Goal: Information Seeking & Learning: Learn about a topic

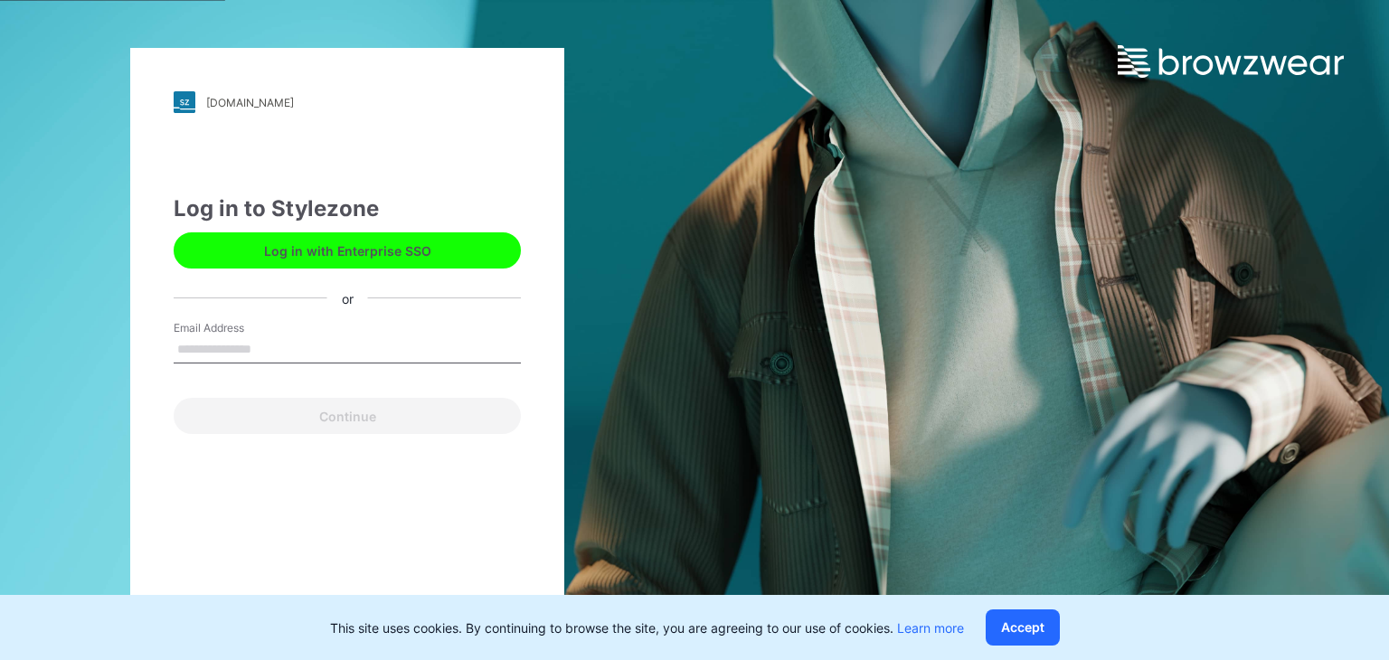
type input "**********"
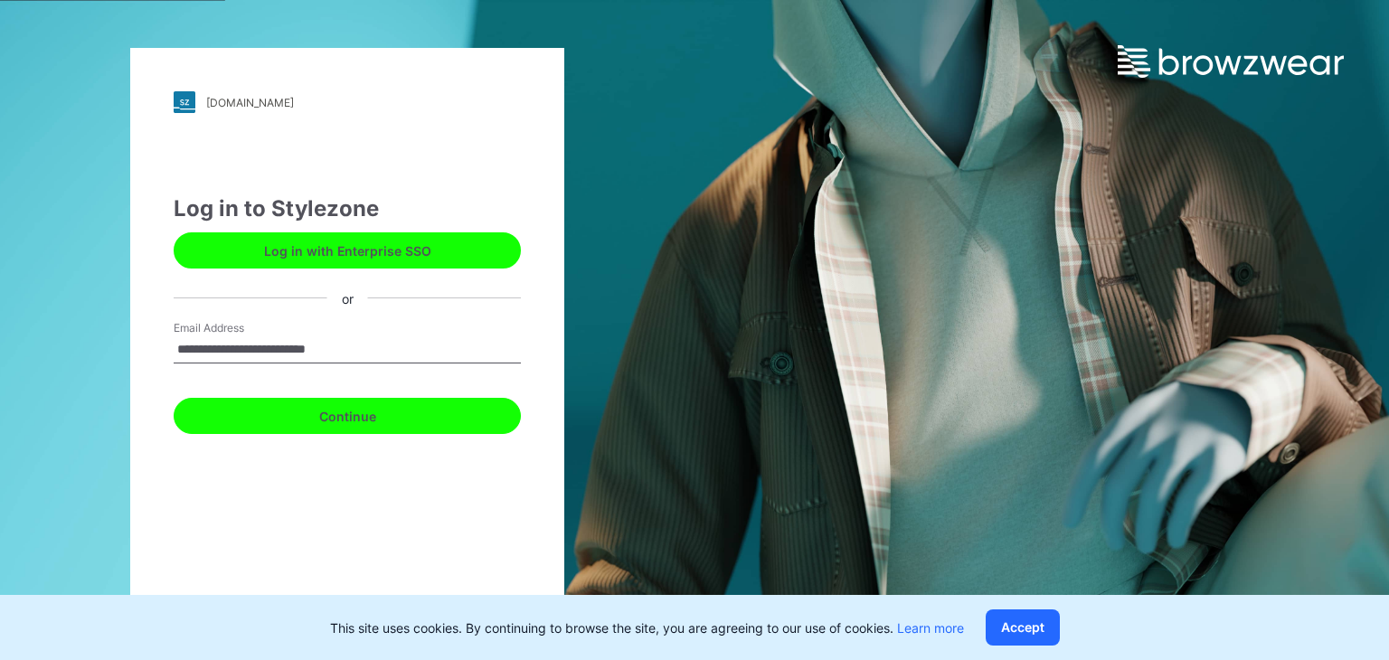
click at [300, 428] on button "Continue" at bounding box center [347, 416] width 347 height 36
click at [299, 421] on button "Continue" at bounding box center [347, 416] width 347 height 36
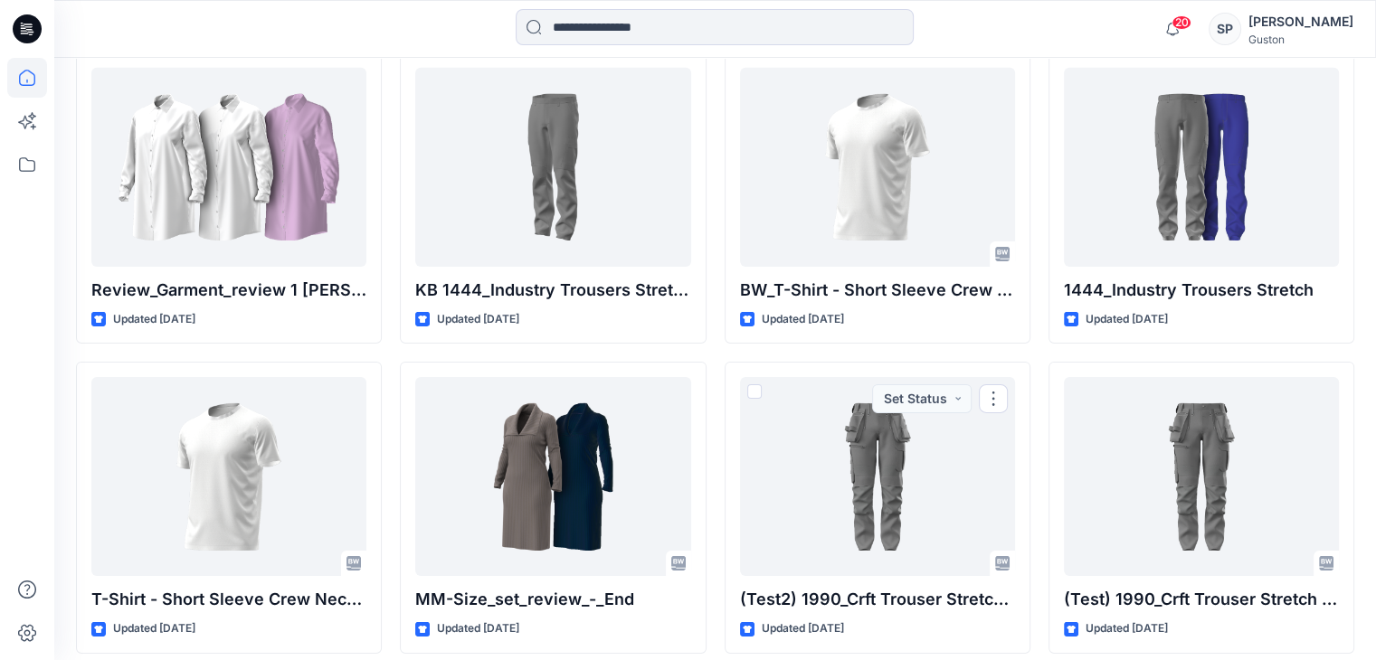
scroll to position [6030, 0]
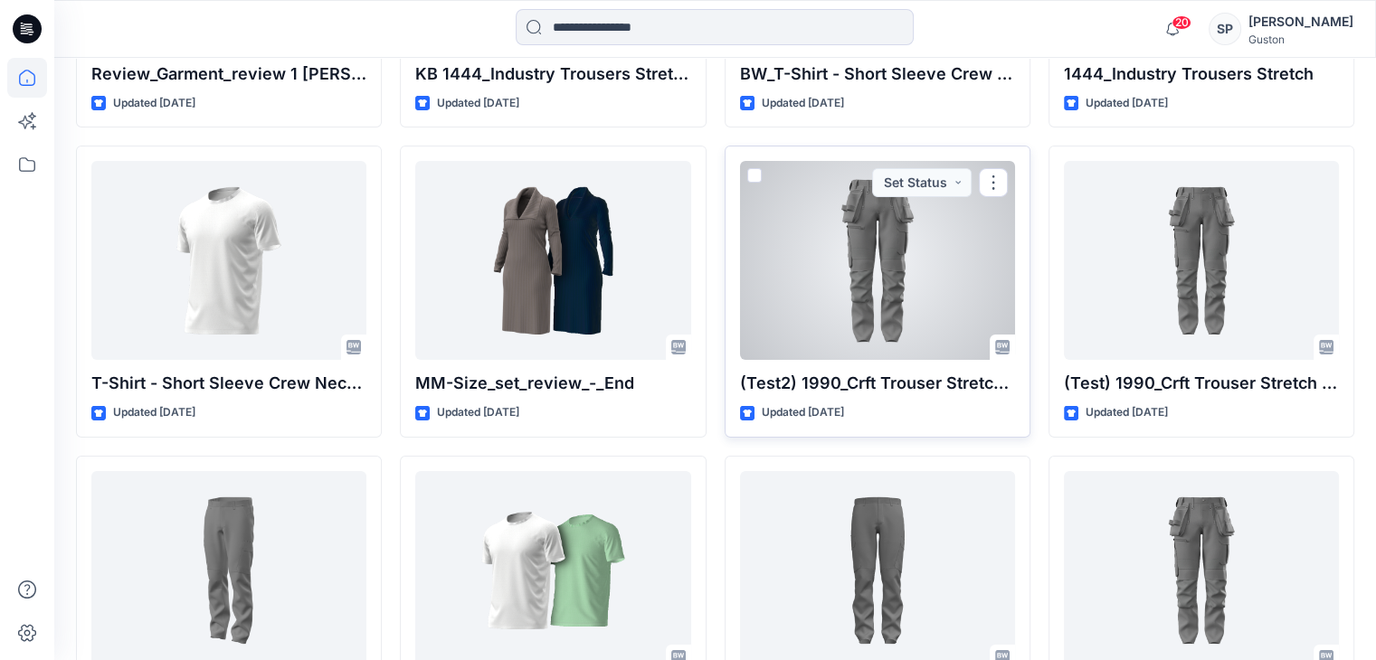
click at [909, 300] on div at bounding box center [877, 260] width 275 height 199
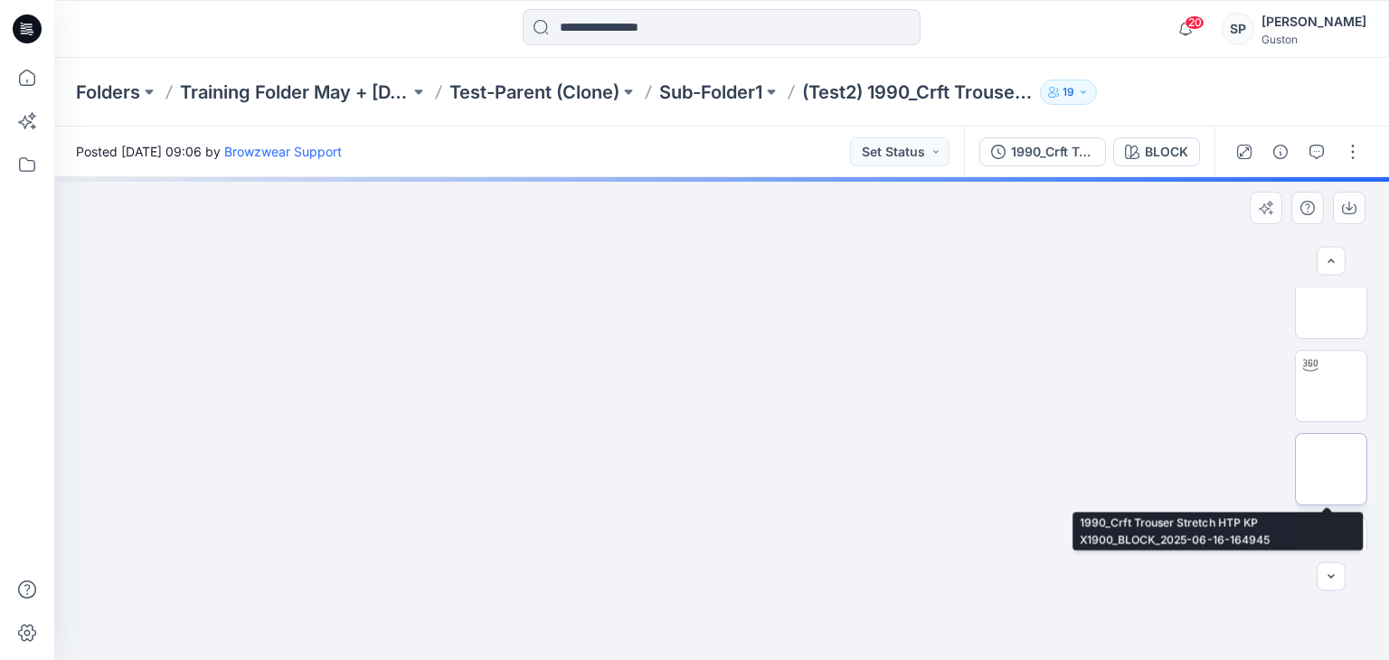
scroll to position [310, 0]
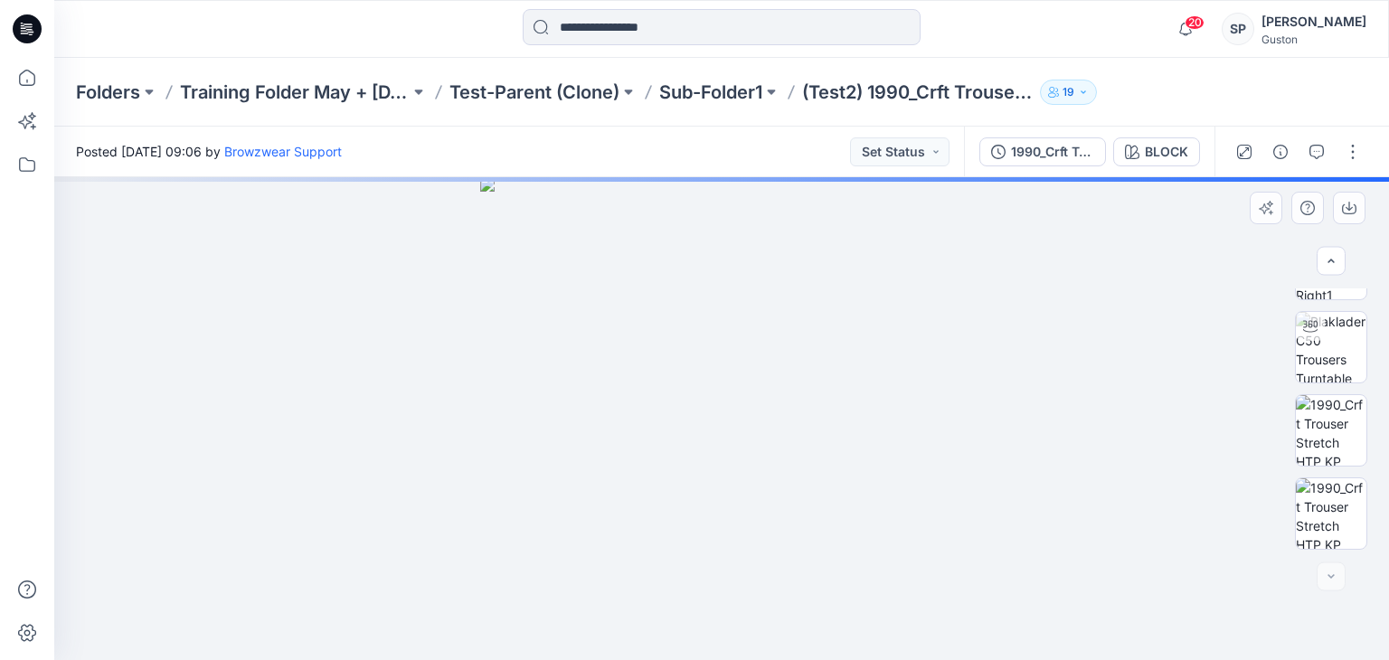
drag, startPoint x: 800, startPoint y: 466, endPoint x: 787, endPoint y: 475, distance: 15.6
click at [787, 475] on img at bounding box center [721, 418] width 483 height 483
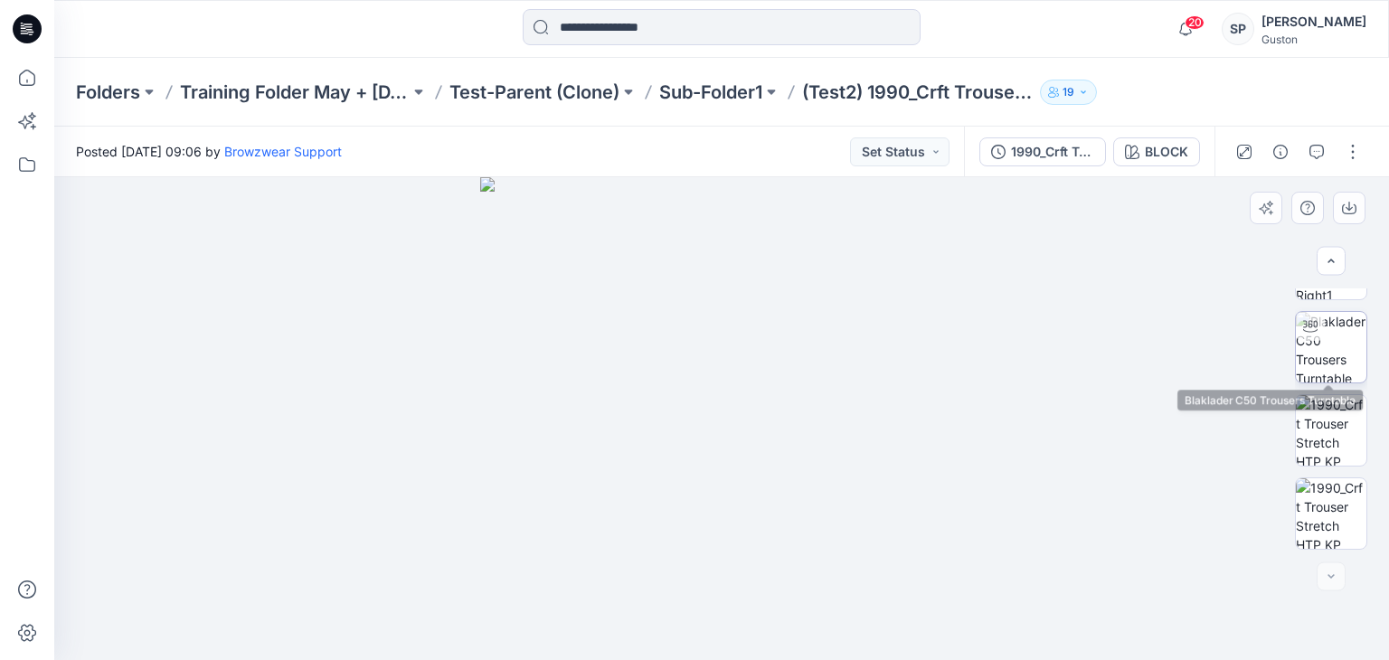
click at [1299, 357] on img at bounding box center [1331, 347] width 71 height 71
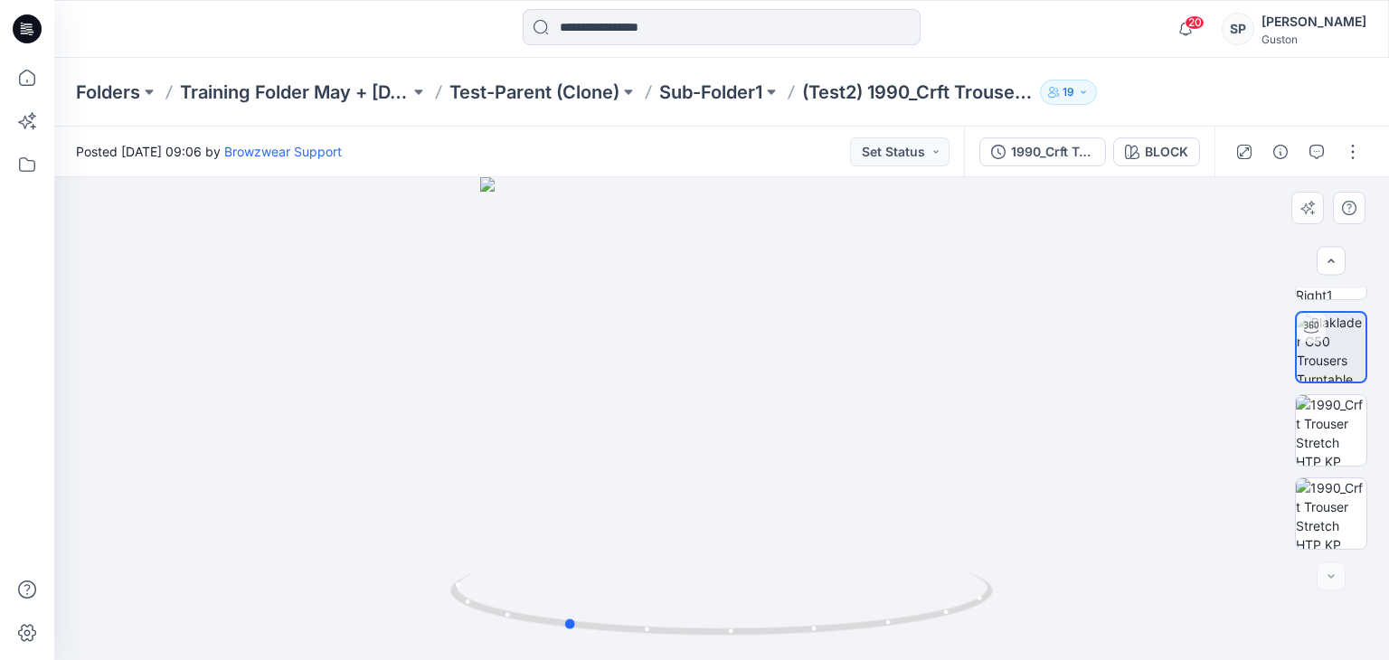
drag, startPoint x: 805, startPoint y: 507, endPoint x: 630, endPoint y: 453, distance: 183.7
click at [630, 453] on div at bounding box center [721, 418] width 1335 height 483
drag, startPoint x: 393, startPoint y: 321, endPoint x: 347, endPoint y: 390, distance: 82.8
click at [347, 390] on img at bounding box center [675, 79] width 1976 height 1161
drag, startPoint x: 639, startPoint y: 632, endPoint x: 627, endPoint y: 562, distance: 71.5
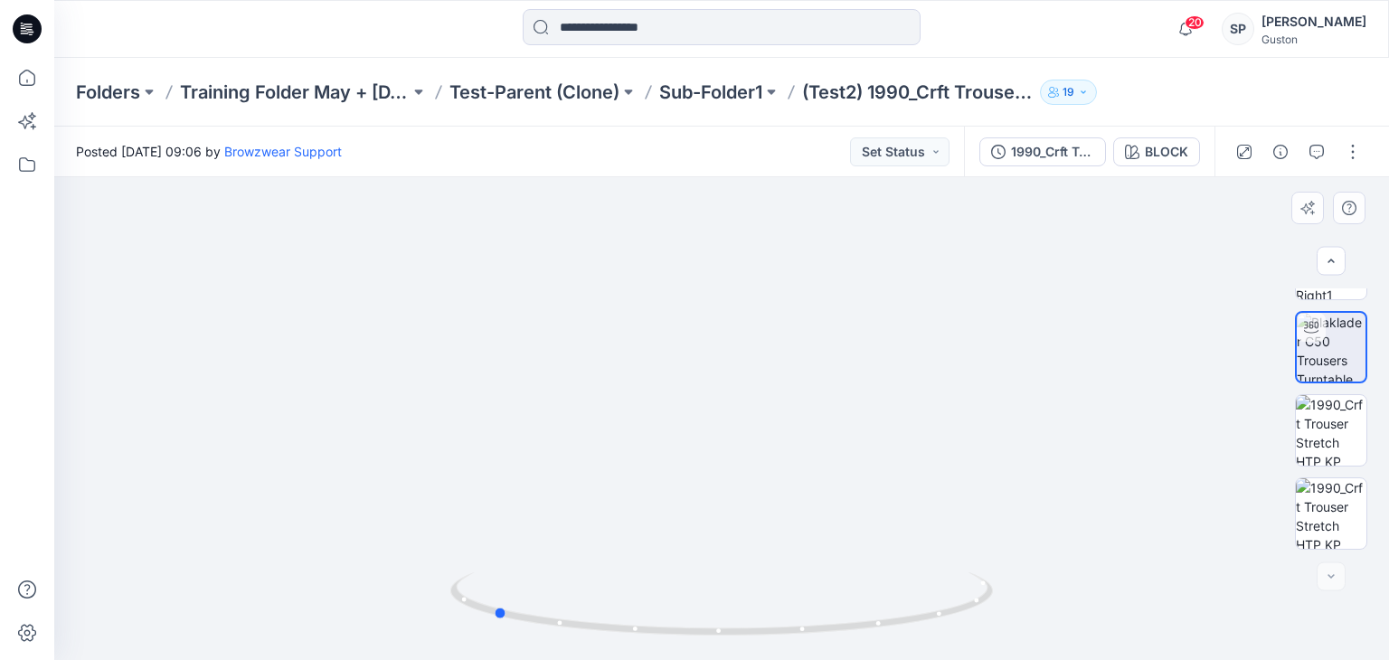
click at [578, 575] on icon at bounding box center [723, 607] width 547 height 68
drag, startPoint x: 810, startPoint y: 637, endPoint x: 640, endPoint y: 596, distance: 174.9
click at [561, 616] on icon at bounding box center [723, 607] width 547 height 68
drag, startPoint x: 528, startPoint y: 298, endPoint x: 571, endPoint y: 493, distance: 199.1
click at [565, 501] on img at bounding box center [721, 315] width 1331 height 689
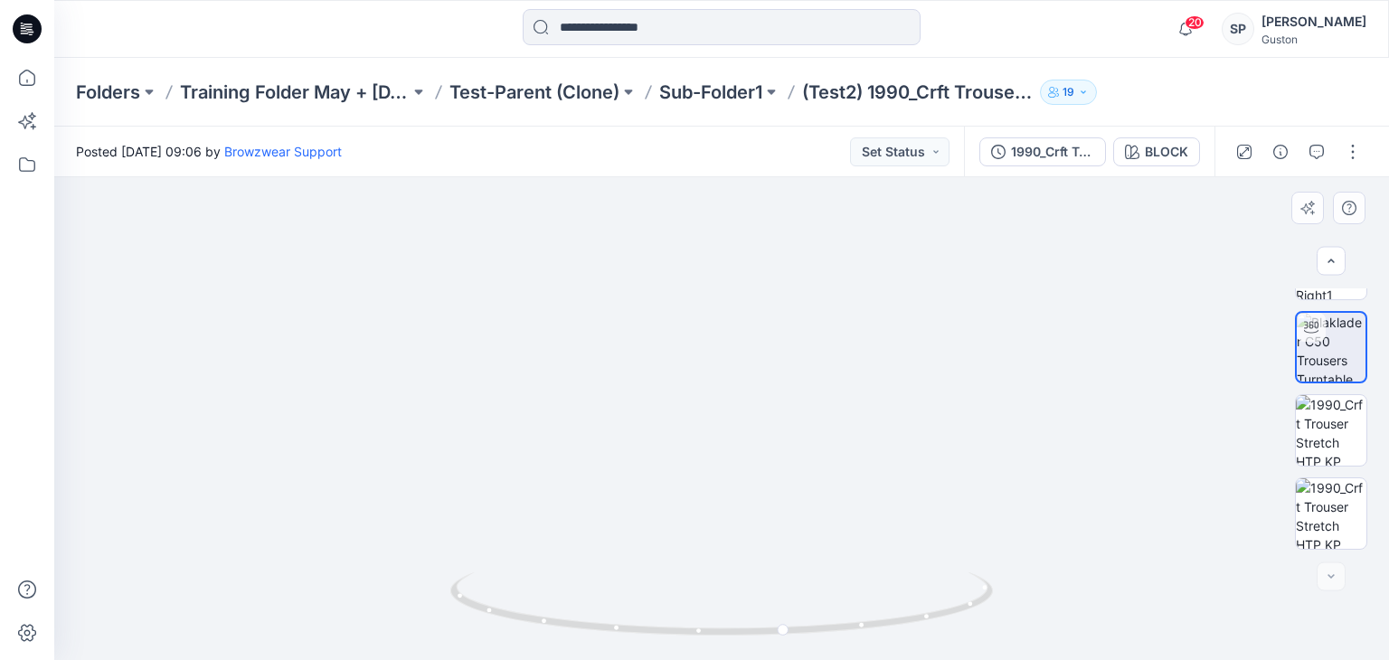
drag, startPoint x: 624, startPoint y: 441, endPoint x: 667, endPoint y: 531, distance: 99.9
click at [644, 509] on img at bounding box center [721, 345] width 1331 height 630
drag, startPoint x: 791, startPoint y: 632, endPoint x: 1028, endPoint y: 499, distance: 271.7
click at [916, 597] on icon at bounding box center [723, 607] width 547 height 68
click at [1323, 336] on img at bounding box center [1331, 347] width 69 height 69
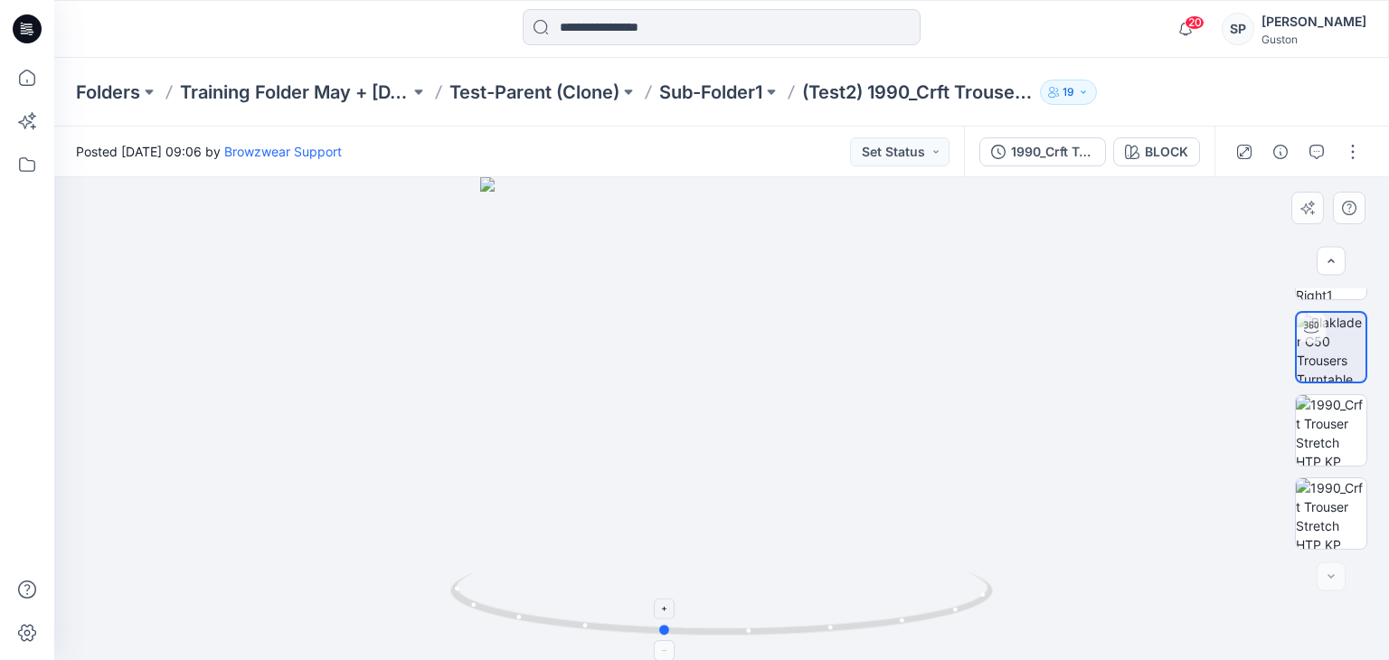
drag, startPoint x: 669, startPoint y: 584, endPoint x: 410, endPoint y: 274, distance: 404.5
click at [955, 580] on icon at bounding box center [723, 607] width 547 height 68
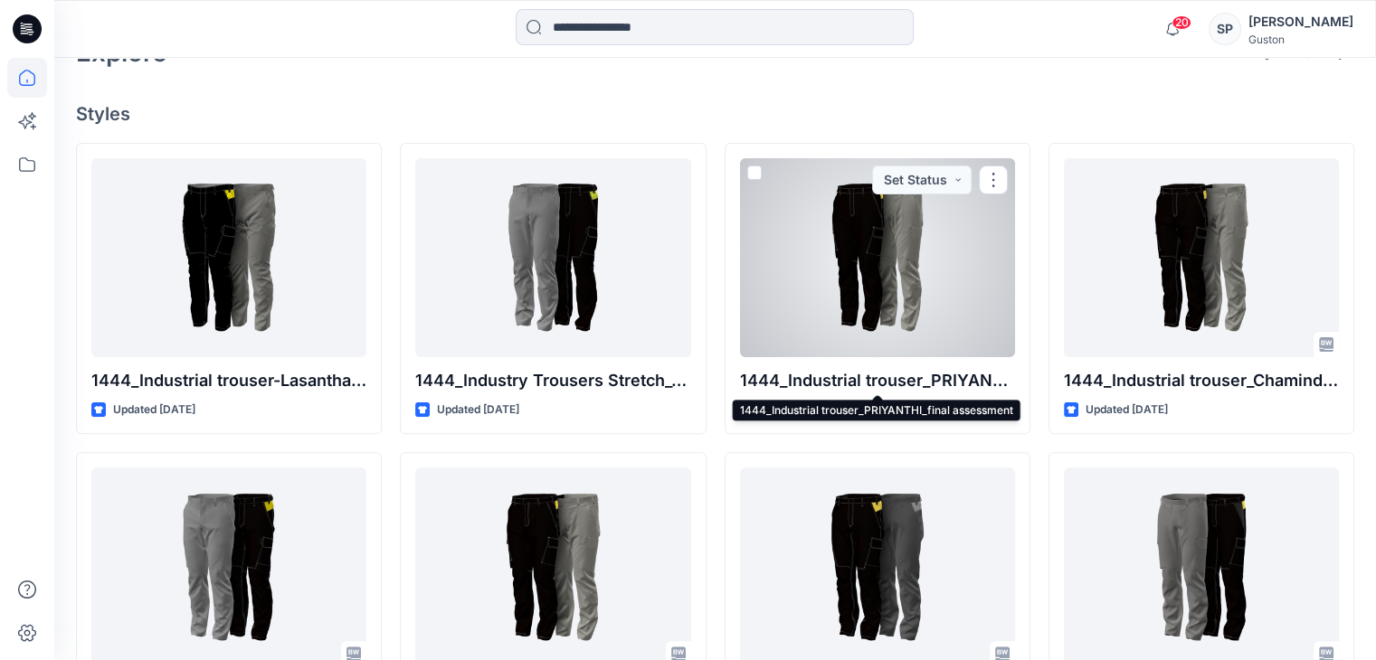
scroll to position [717, 0]
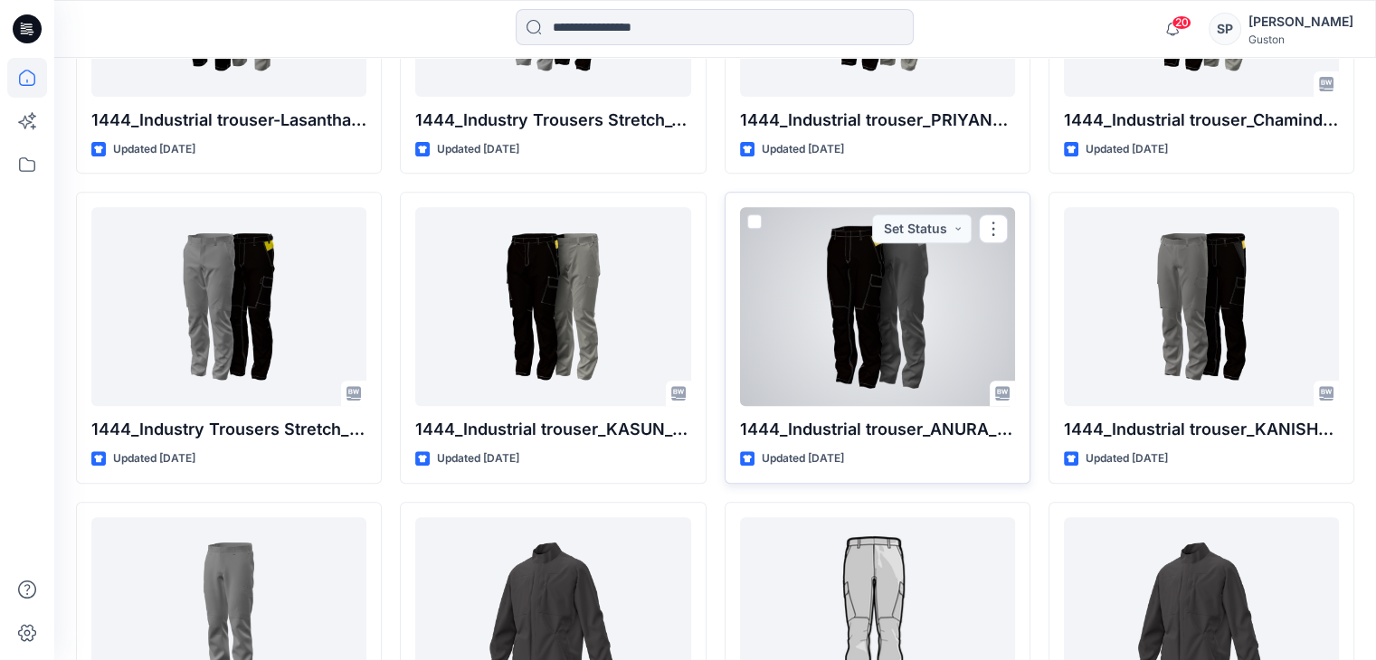
click at [891, 345] on div at bounding box center [877, 306] width 275 height 199
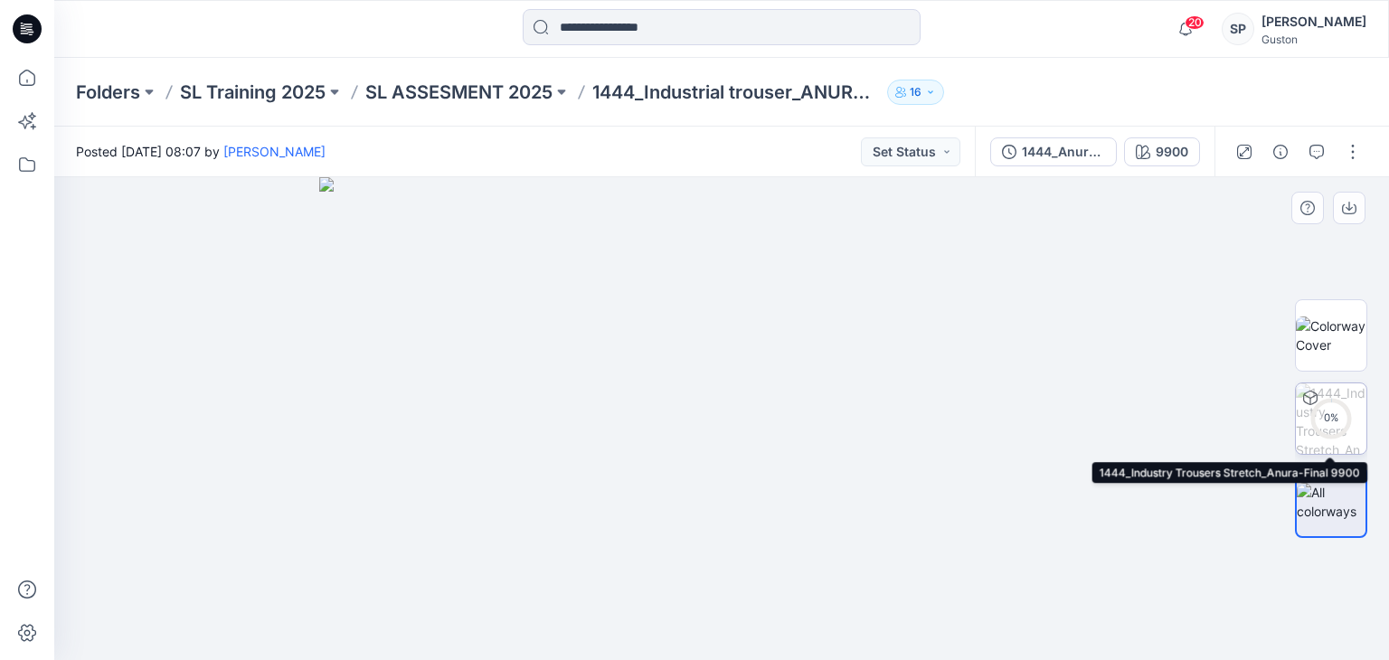
click at [1343, 423] on div "0 %" at bounding box center [1331, 418] width 43 height 15
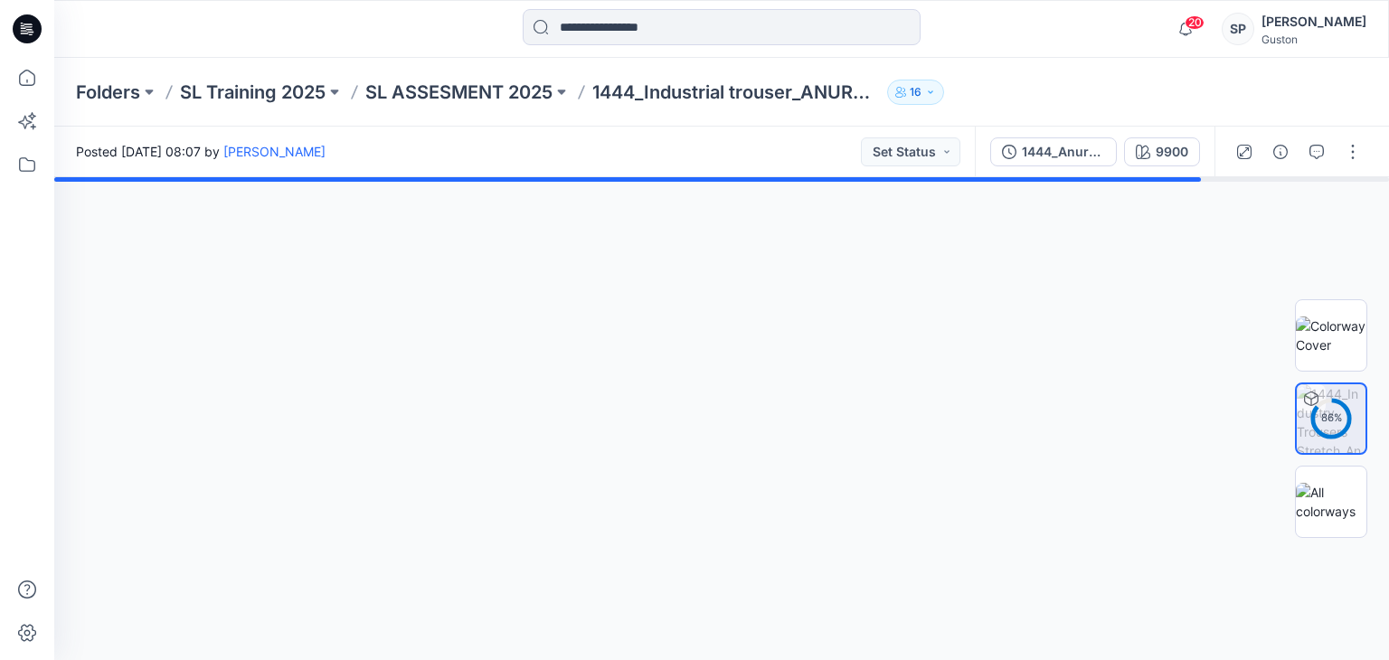
drag, startPoint x: 720, startPoint y: 393, endPoint x: 649, endPoint y: 359, distance: 78.9
click at [649, 359] on div at bounding box center [721, 418] width 1335 height 483
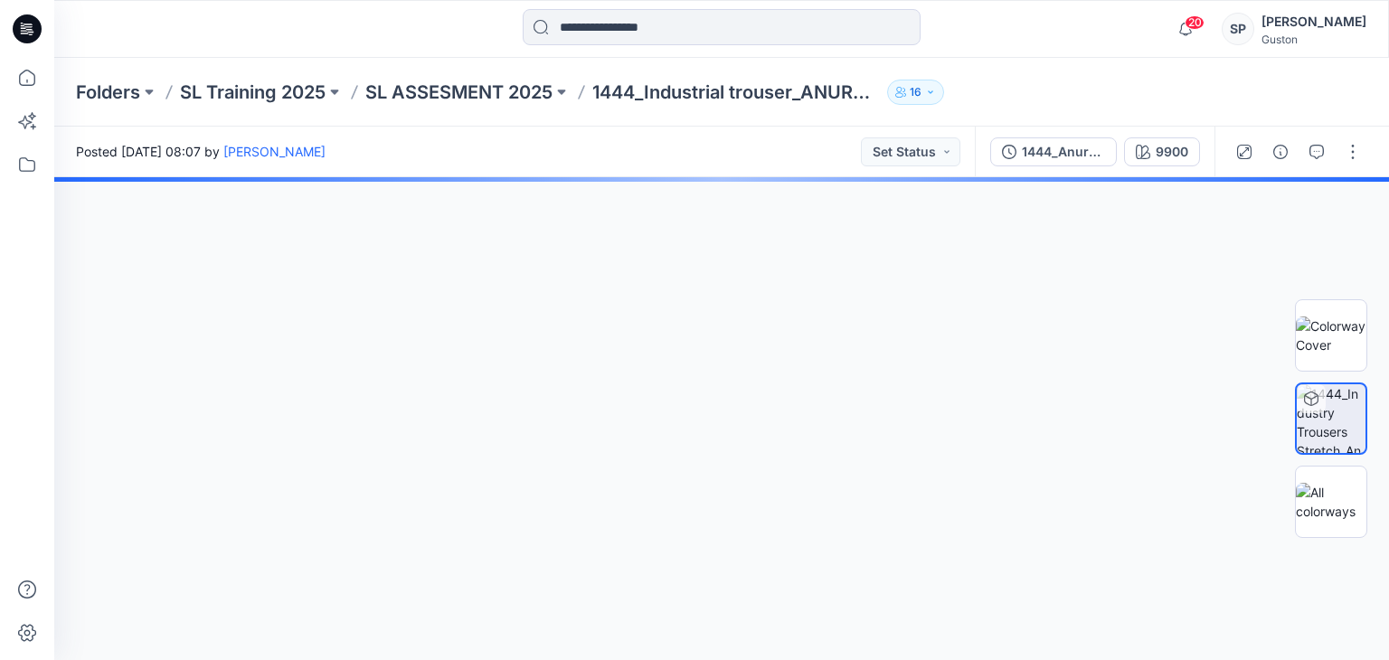
click at [751, 393] on div at bounding box center [721, 418] width 1335 height 483
click at [1354, 213] on icon "button" at bounding box center [1353, 215] width 14 height 14
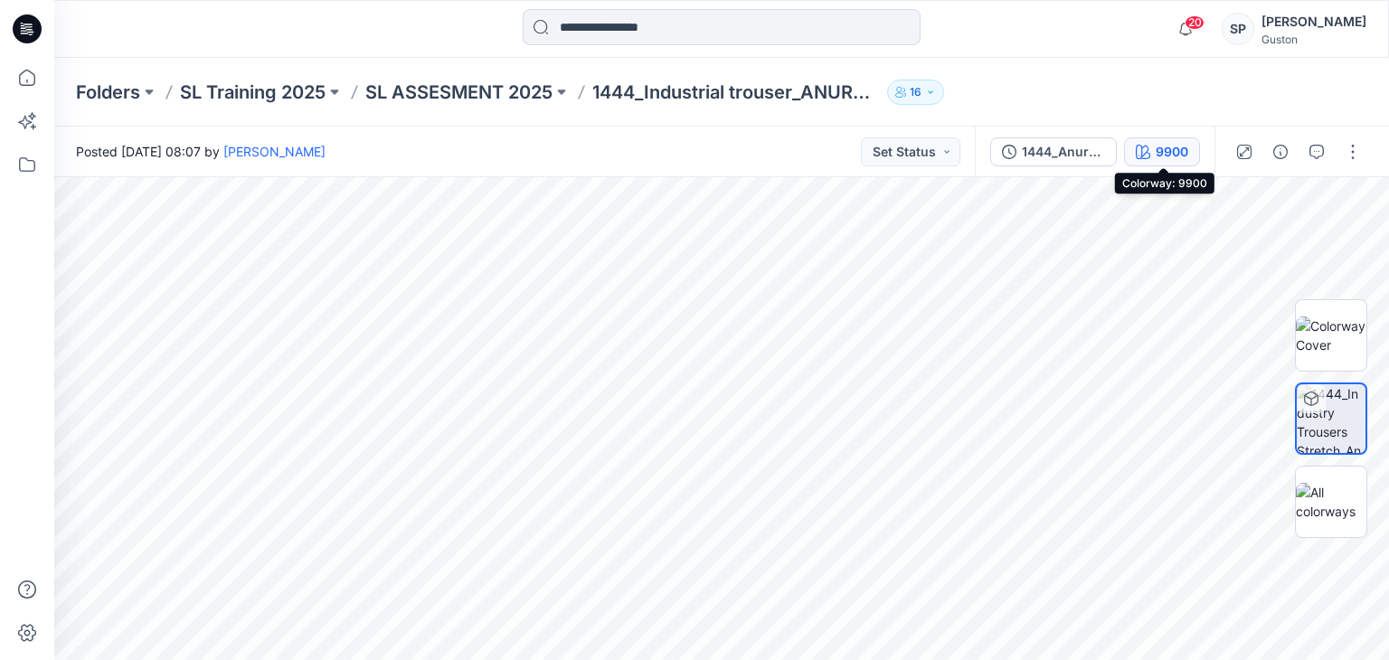
click at [1165, 155] on div "9900" at bounding box center [1172, 152] width 33 height 20
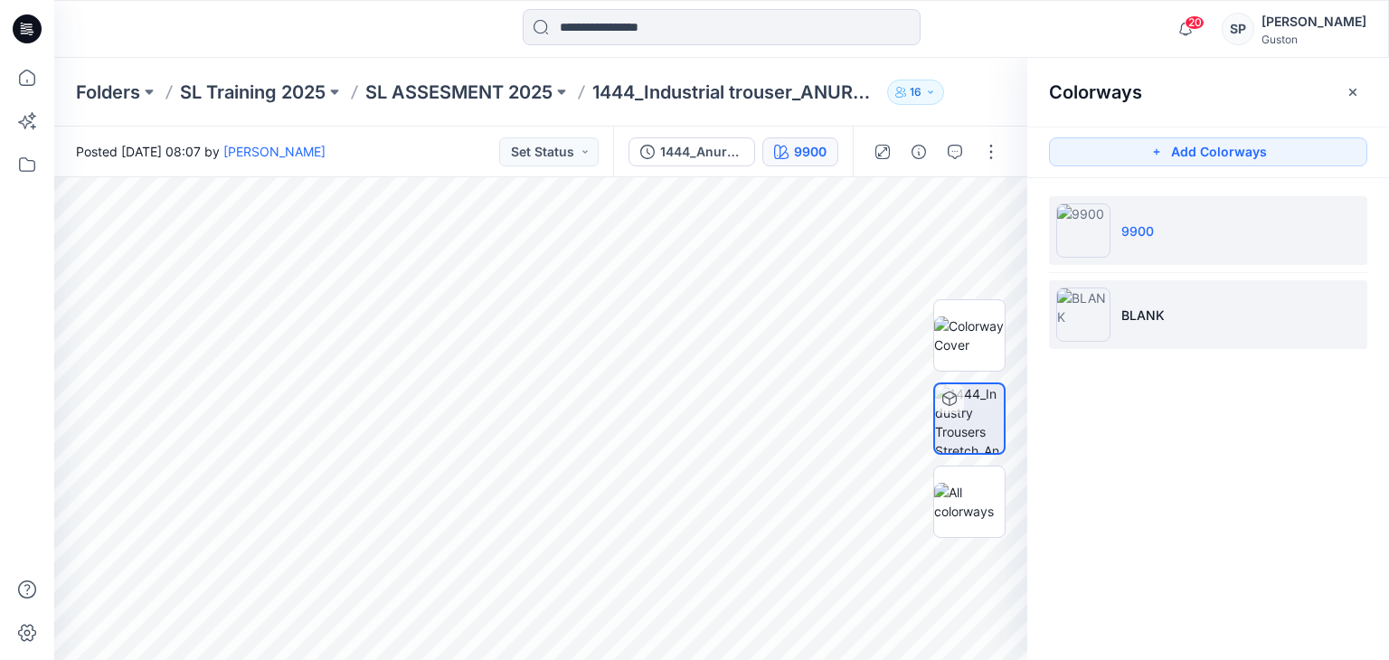
click at [1131, 308] on p "BLANK" at bounding box center [1143, 315] width 43 height 19
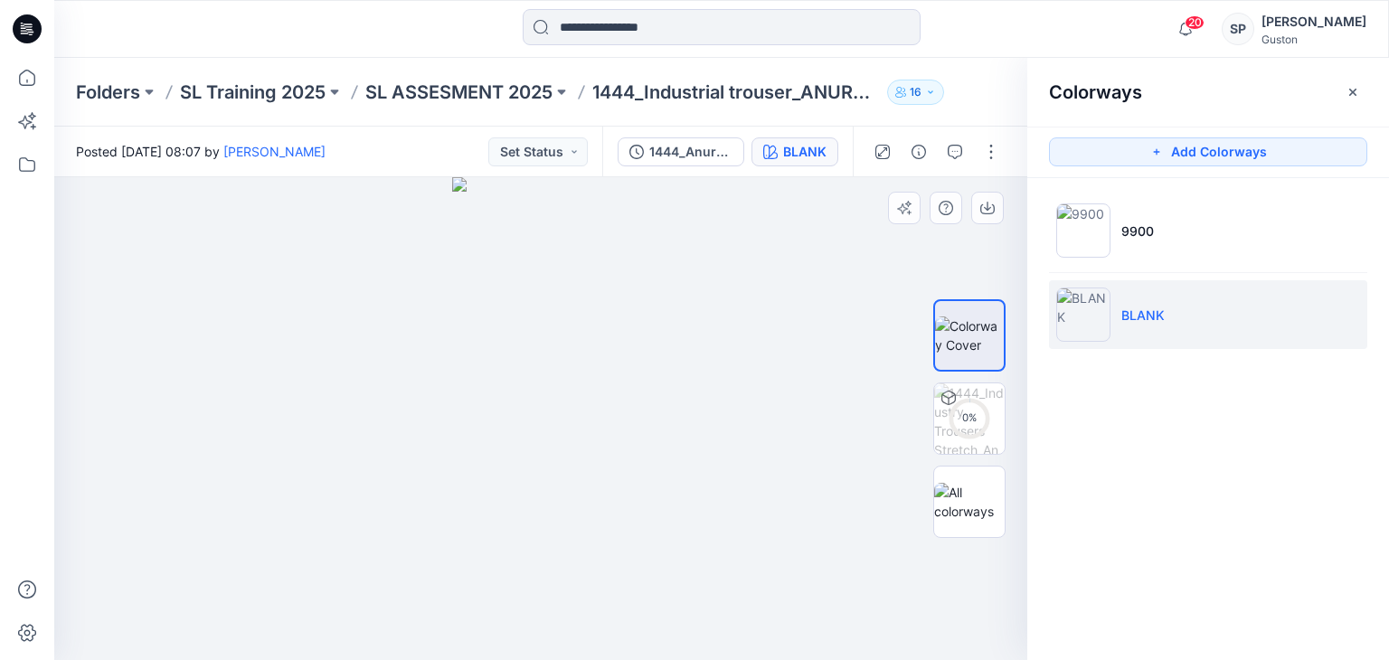
drag, startPoint x: 525, startPoint y: 434, endPoint x: 336, endPoint y: 457, distance: 190.4
click at [326, 462] on div at bounding box center [540, 418] width 973 height 483
drag, startPoint x: 561, startPoint y: 337, endPoint x: 432, endPoint y: 421, distance: 153.0
click at [432, 421] on div at bounding box center [540, 418] width 973 height 483
drag, startPoint x: 627, startPoint y: 355, endPoint x: 682, endPoint y: 406, distance: 74.9
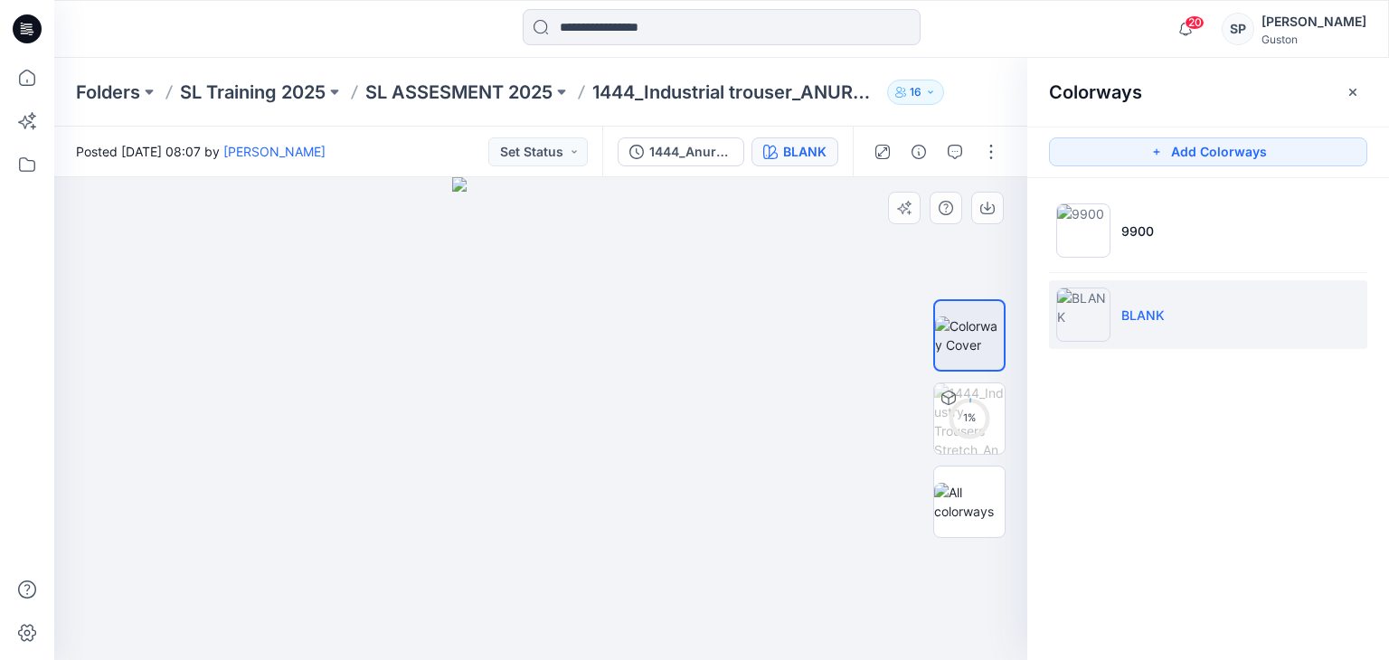
click at [687, 406] on div at bounding box center [540, 418] width 973 height 483
drag, startPoint x: 462, startPoint y: 310, endPoint x: 629, endPoint y: 536, distance: 280.8
click at [629, 536] on img at bounding box center [541, 291] width 344 height 735
drag, startPoint x: 459, startPoint y: 276, endPoint x: 530, endPoint y: 491, distance: 226.8
click at [530, 491] on img at bounding box center [541, 417] width 344 height 483
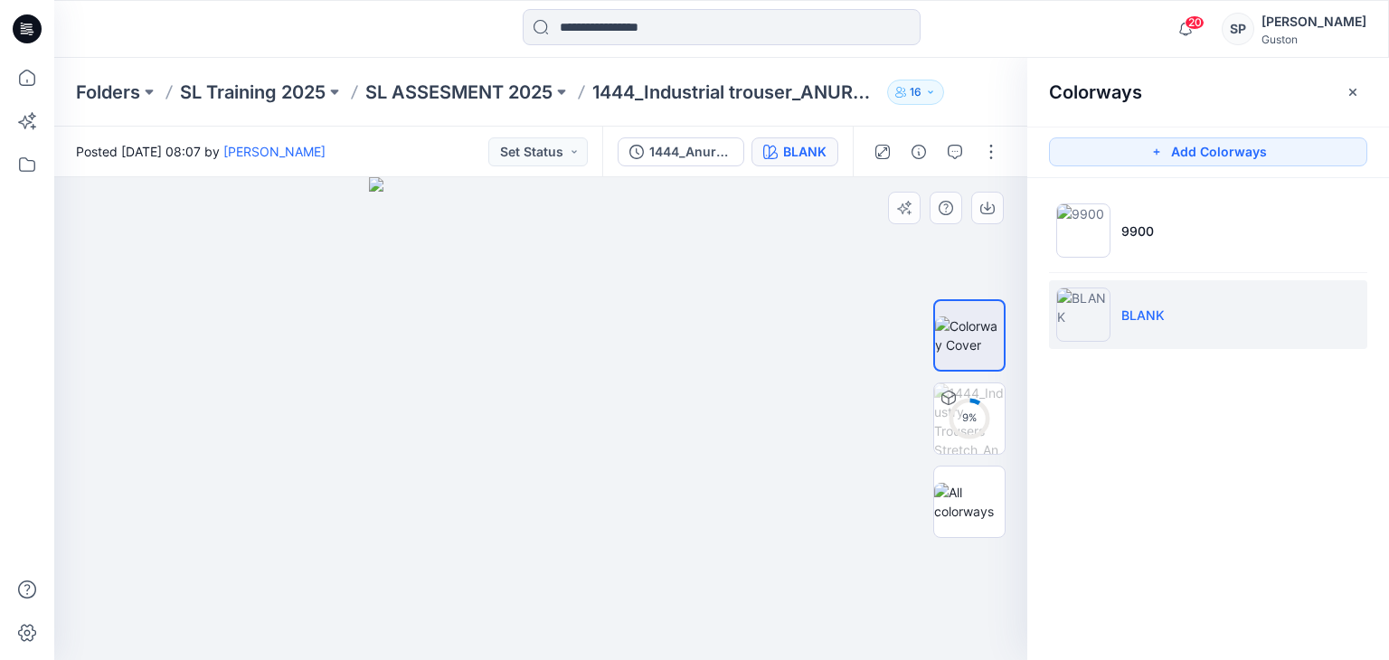
drag, startPoint x: 593, startPoint y: 388, endPoint x: 604, endPoint y: 427, distance: 40.4
click at [604, 427] on img at bounding box center [541, 418] width 344 height 483
click at [431, 403] on img at bounding box center [541, 418] width 344 height 484
drag, startPoint x: 349, startPoint y: 421, endPoint x: 573, endPoint y: 452, distance: 226.5
click at [561, 456] on div at bounding box center [540, 418] width 973 height 483
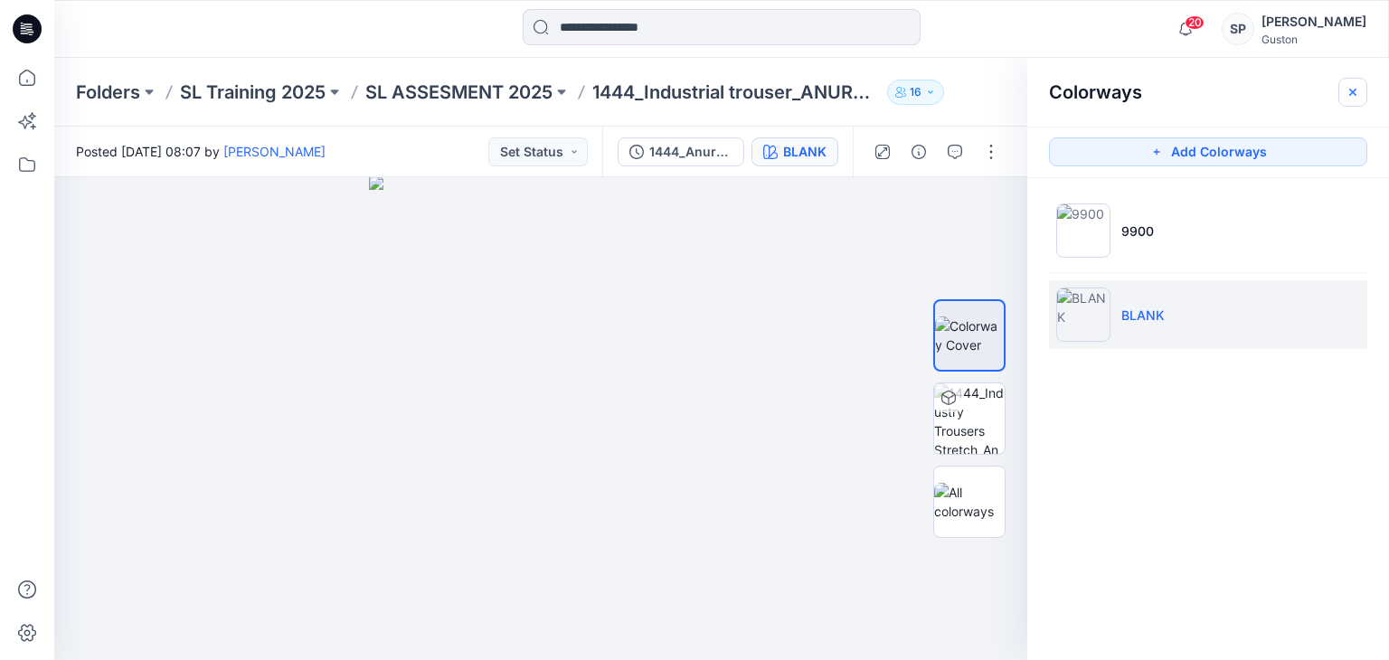
click at [1347, 88] on icon "button" at bounding box center [1353, 92] width 14 height 14
